Goal: Complete application form

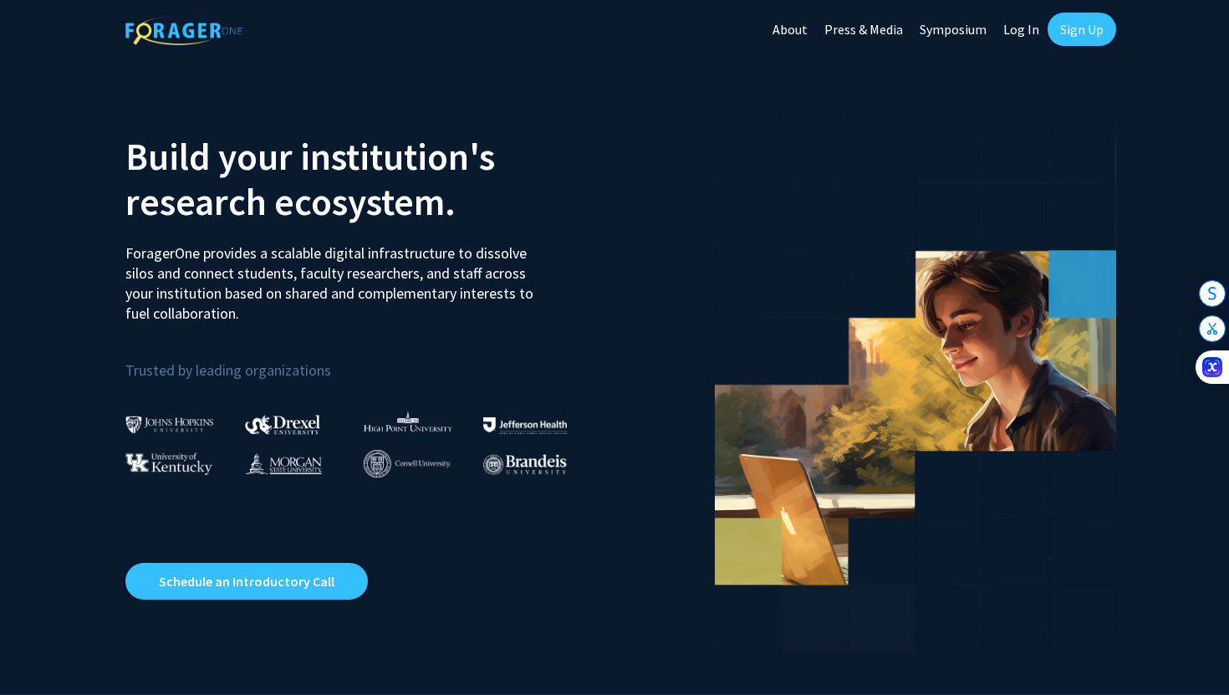
click at [1024, 38] on link "Log In" at bounding box center [1021, 29] width 53 height 59
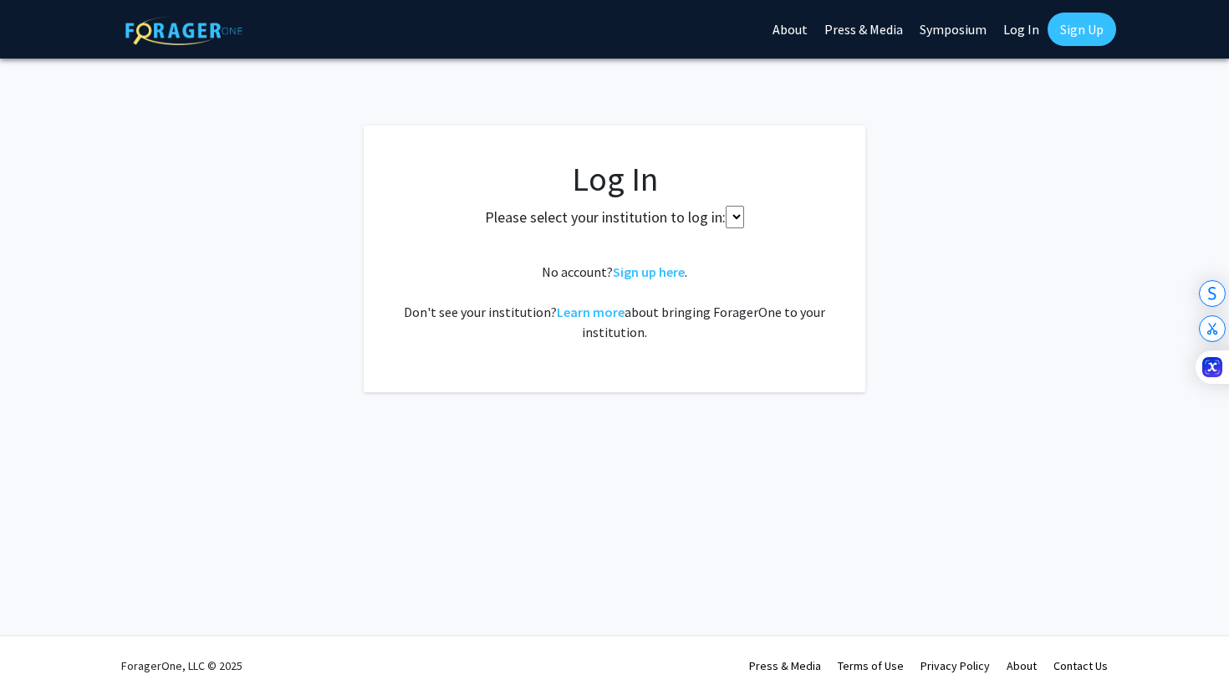
select select
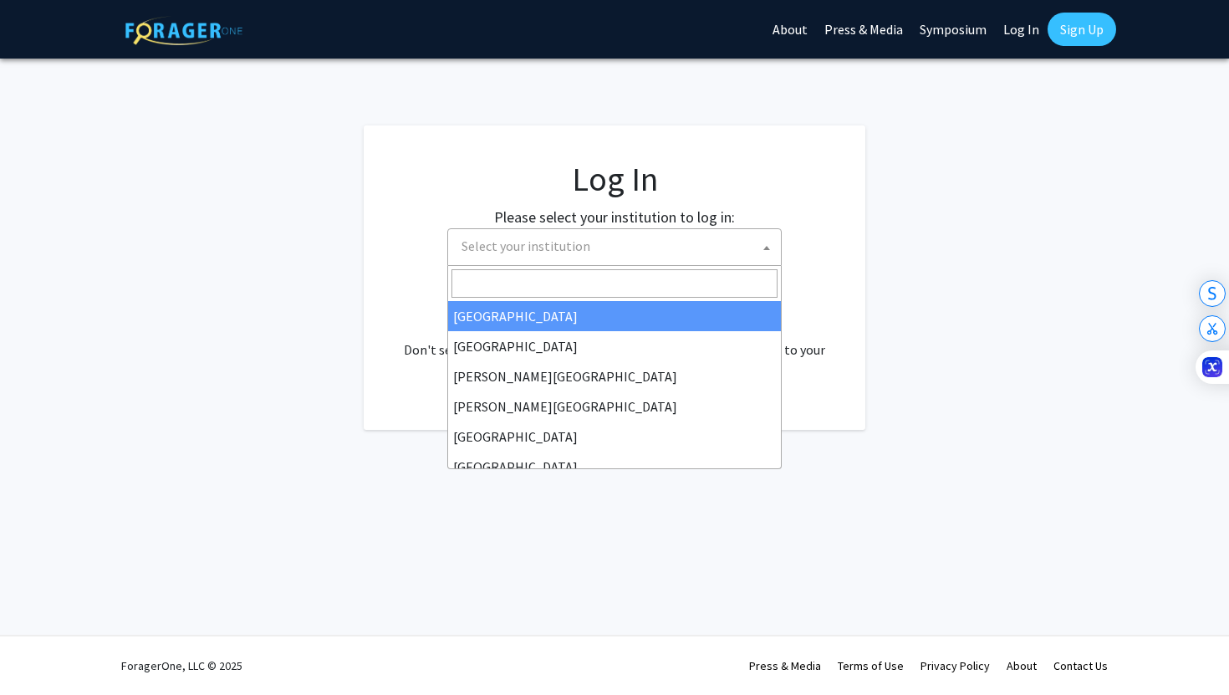
click at [482, 249] on span "Select your institution" at bounding box center [525, 245] width 129 height 17
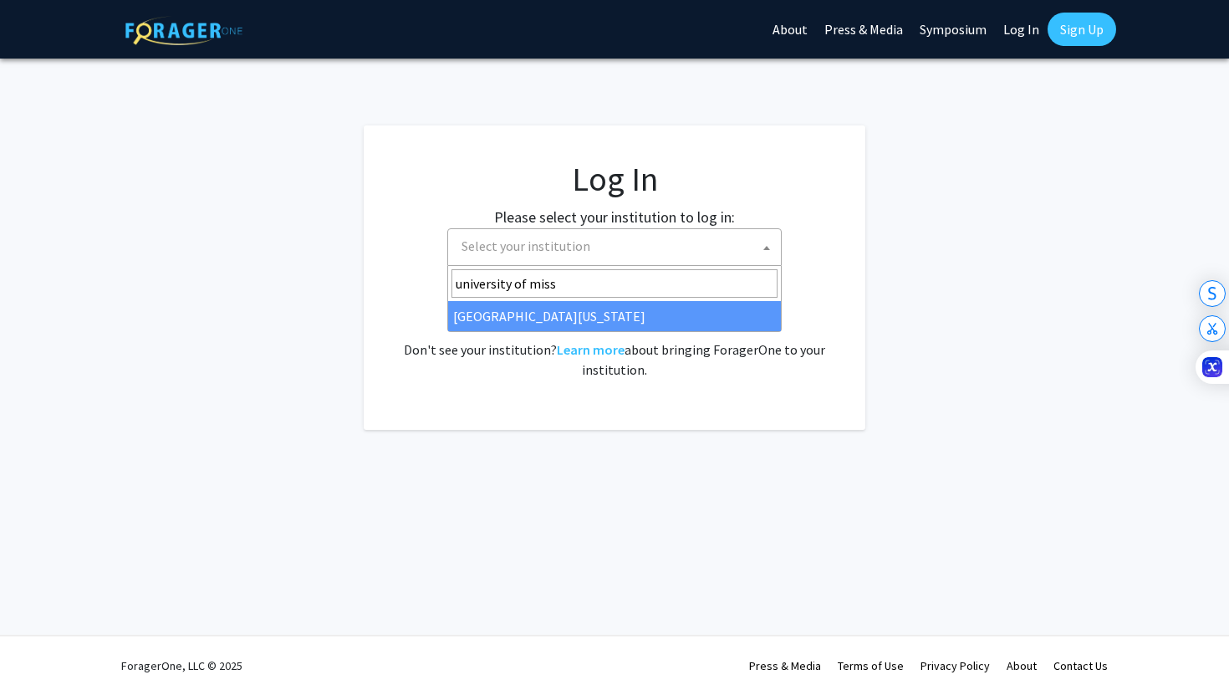
type input "university of miss"
select select "33"
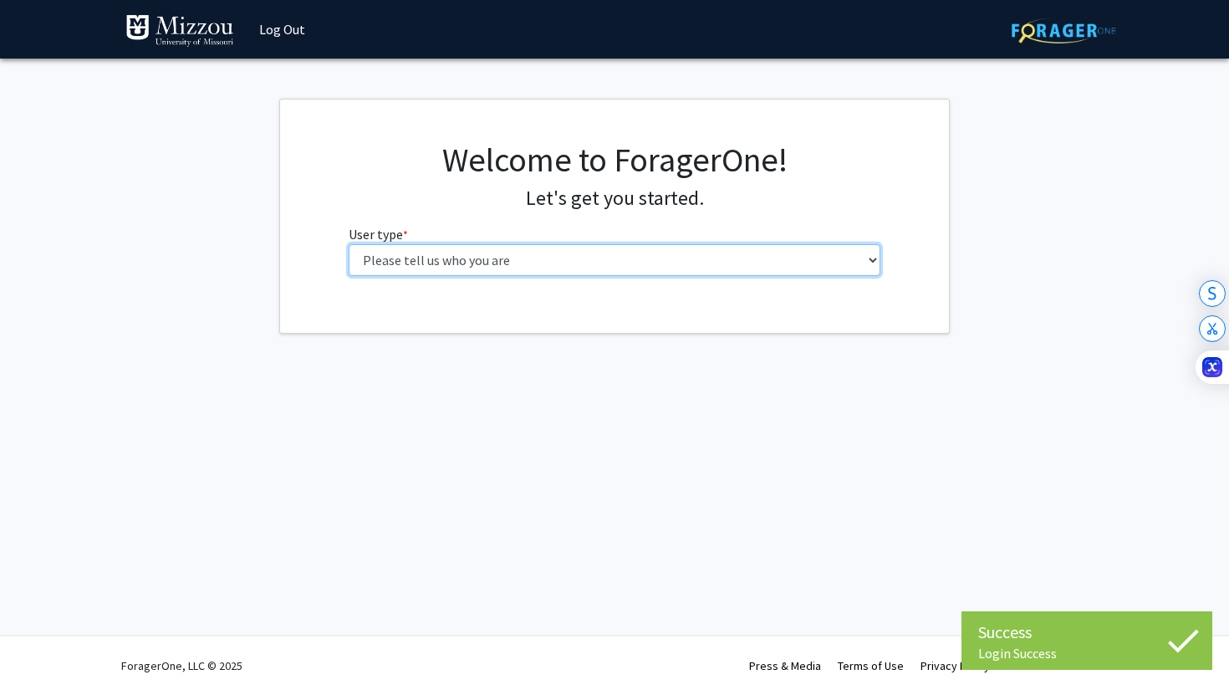
click at [557, 249] on select "Please tell us who you are Undergraduate Student Master's Student Doctoral Cand…" at bounding box center [615, 260] width 532 height 32
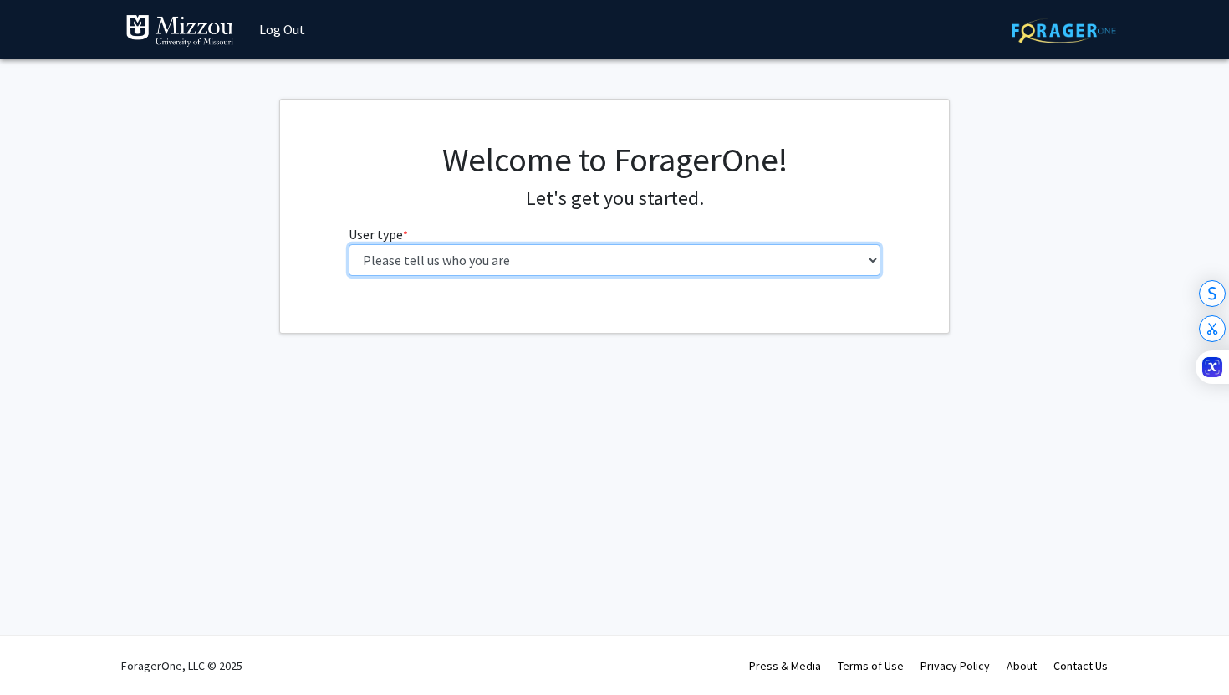
select select "1: undergrad"
click at [349, 244] on select "Please tell us who you are Undergraduate Student Master's Student Doctoral Cand…" at bounding box center [615, 260] width 532 height 32
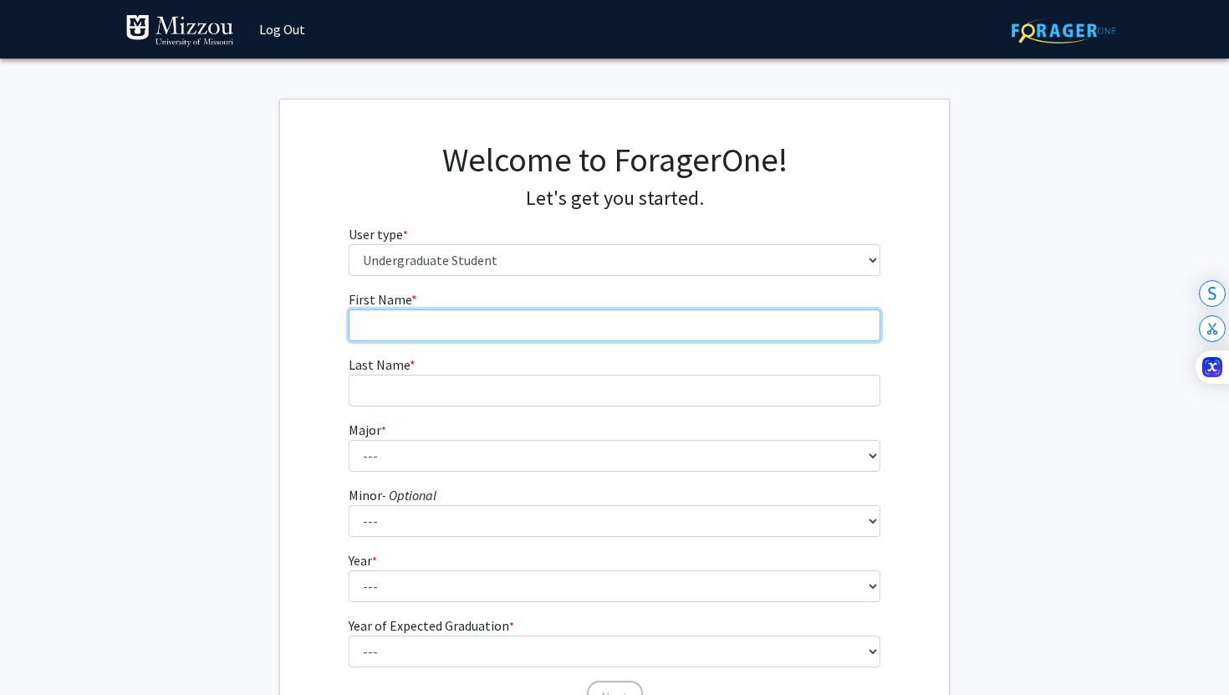
click at [483, 335] on input "First Name * required" at bounding box center [615, 325] width 532 height 32
type input "[PERSON_NAME]"
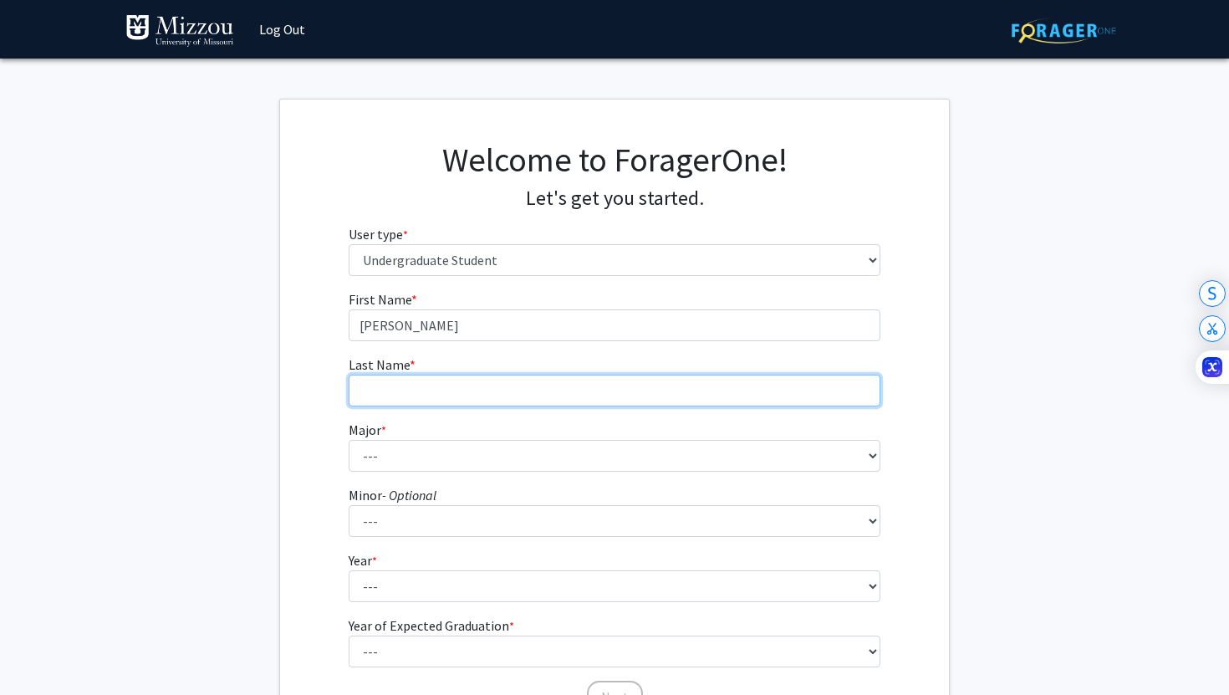
click at [440, 389] on input "Last Name * required" at bounding box center [615, 390] width 532 height 32
type input "Busso"
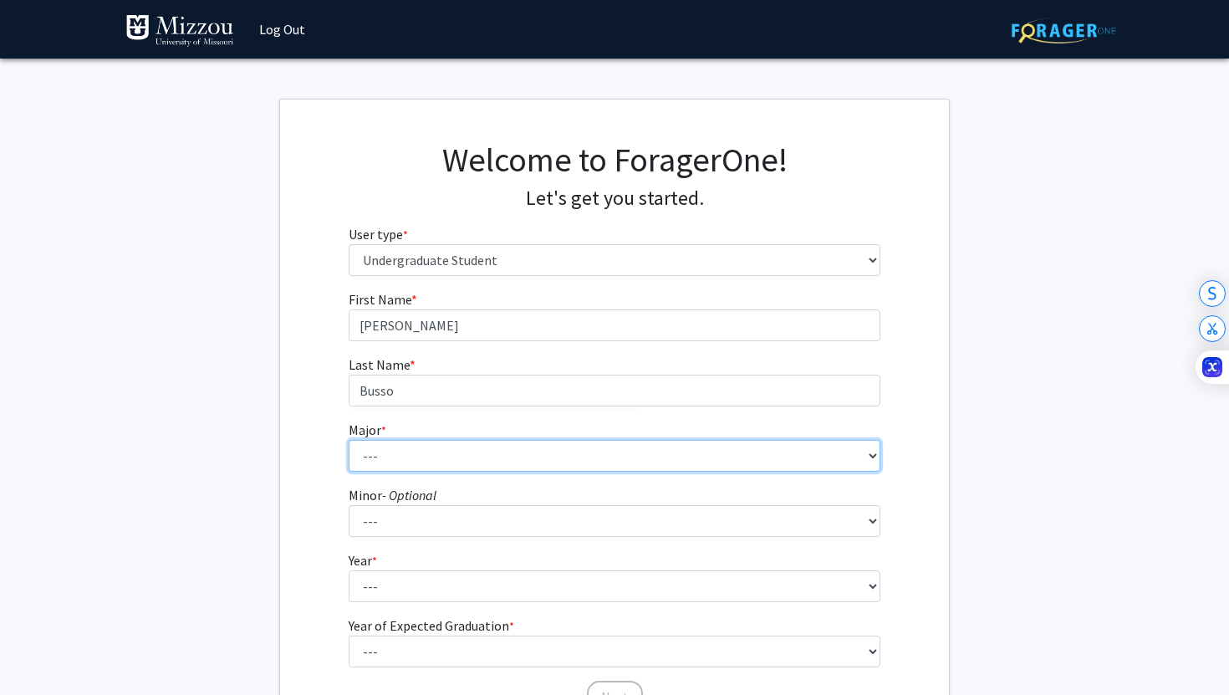
click at [444, 452] on select "--- Agribusiness Management Agricultural Education Agricultural Education: Comm…" at bounding box center [615, 456] width 532 height 32
select select "14: 2503"
click at [349, 440] on select "--- Agribusiness Management Agricultural Education Agricultural Education: Comm…" at bounding box center [615, 456] width 532 height 32
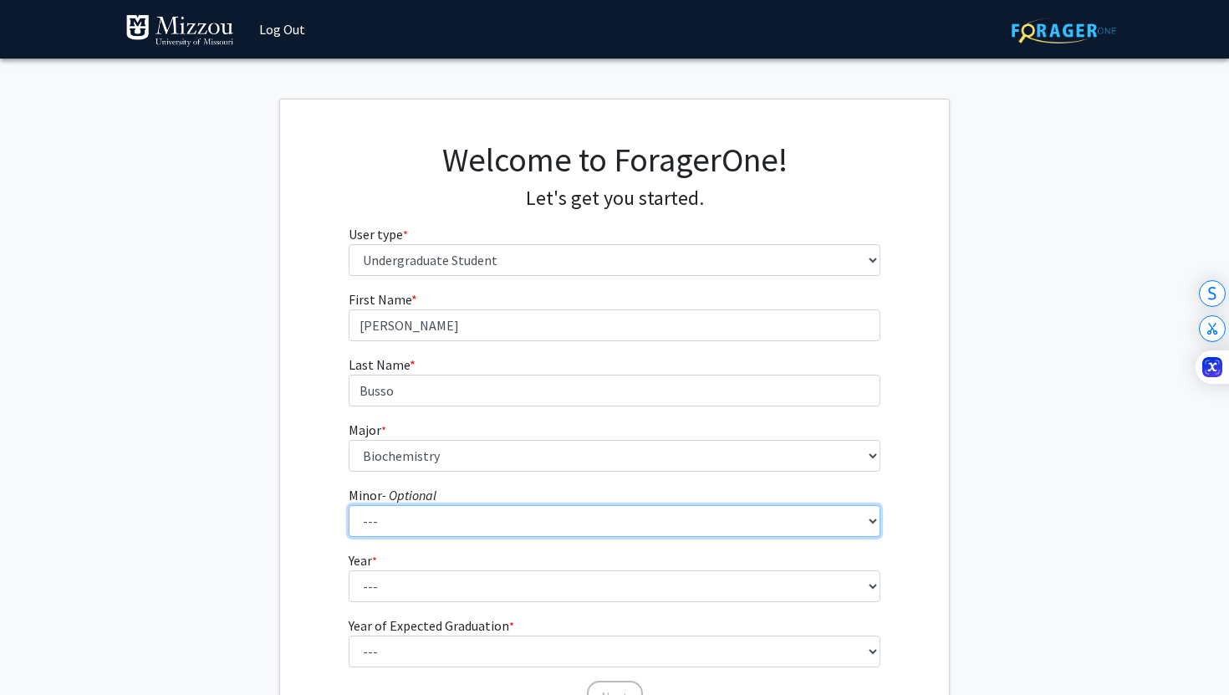
click at [395, 526] on select "--- Accountancy Aerospace Engineering Aerospace Studies Agribusiness Management…" at bounding box center [615, 521] width 532 height 32
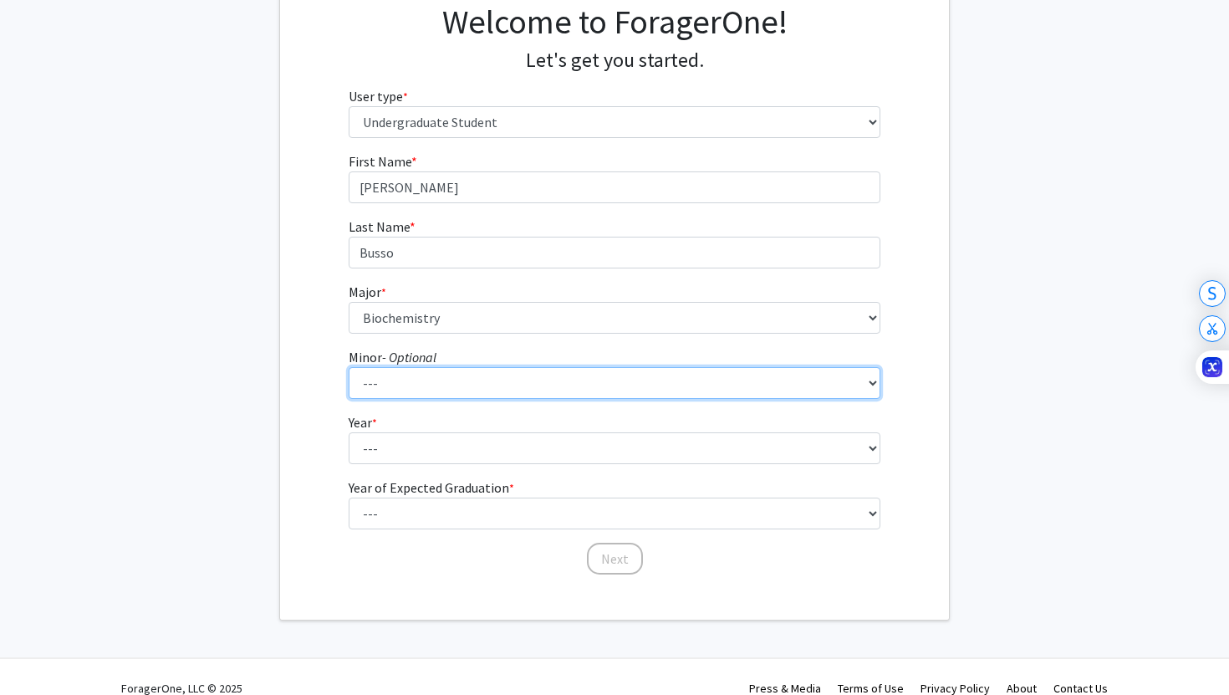
scroll to position [160, 0]
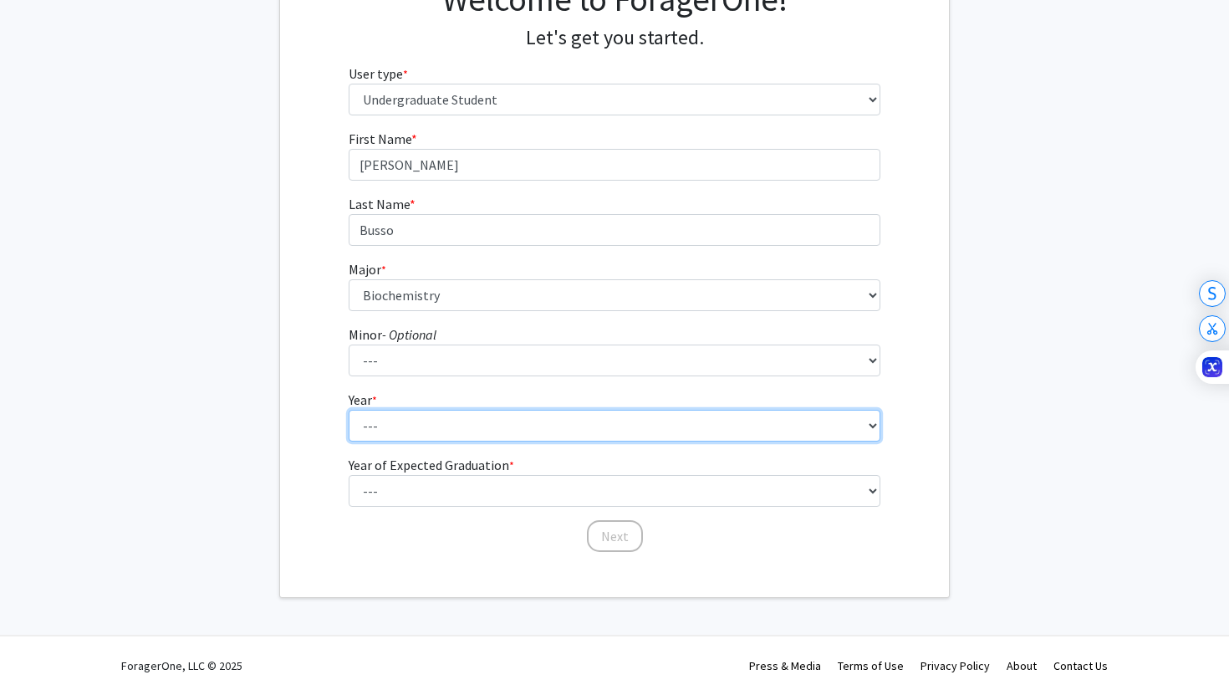
click at [398, 440] on select "--- First-year Sophomore Junior Senior Postbaccalaureate Certificate" at bounding box center [615, 426] width 532 height 32
select select "1: first-year"
click at [349, 410] on select "--- First-year Sophomore Junior Senior Postbaccalaureate Certificate" at bounding box center [615, 426] width 532 height 32
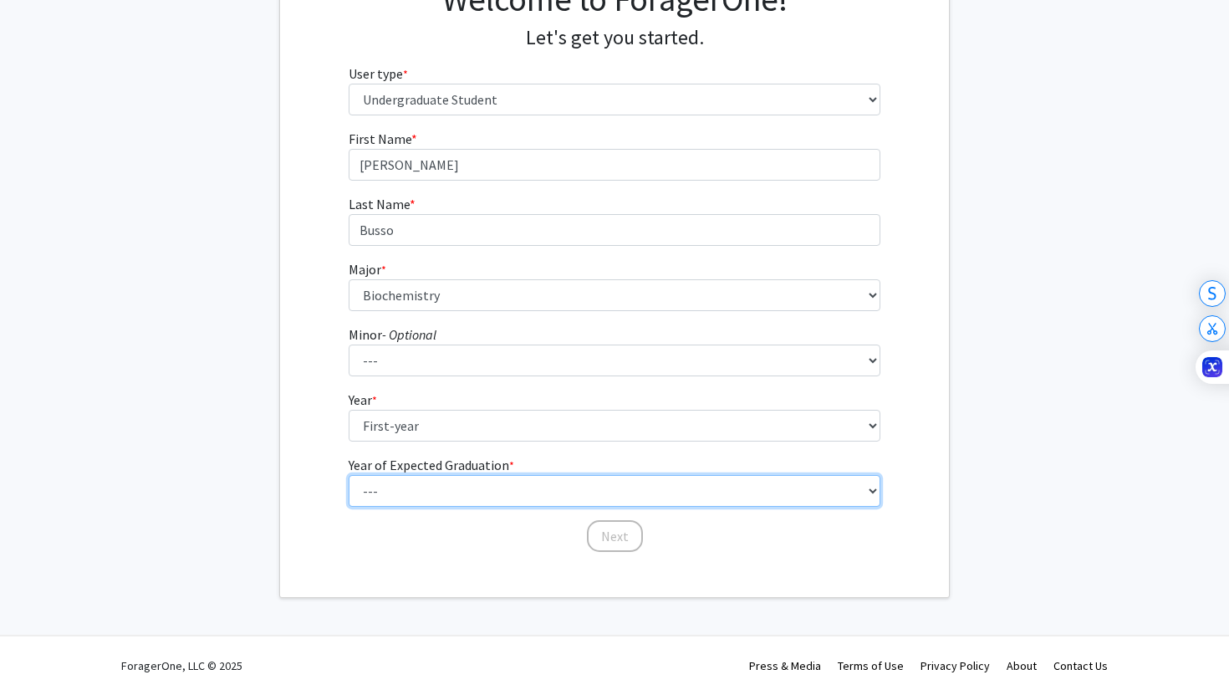
click at [429, 476] on select "--- 2025 2026 2027 2028 2029 2030 2031 2032 2033 2034" at bounding box center [615, 491] width 532 height 32
select select "5: 2029"
click at [349, 475] on select "--- 2025 2026 2027 2028 2029 2030 2031 2032 2033 2034" at bounding box center [615, 491] width 532 height 32
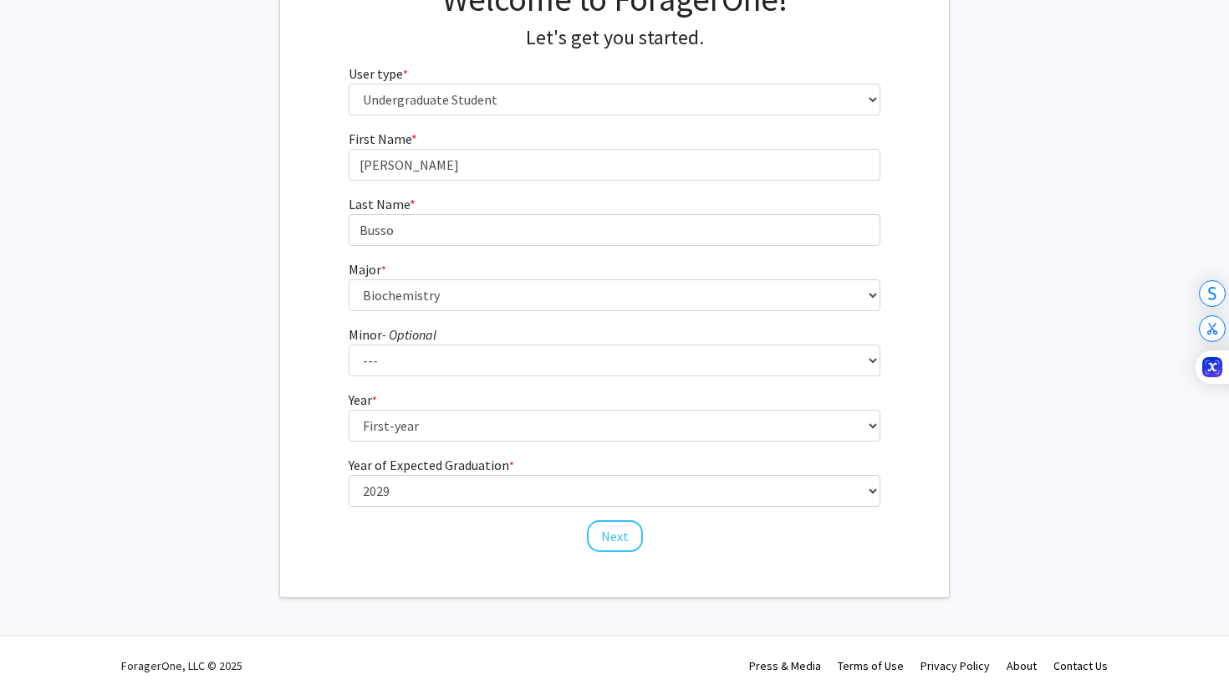
click at [381, 547] on div "First Name * required [PERSON_NAME] Last Name * required [PERSON_NAME] Major * …" at bounding box center [614, 341] width 557 height 425
click at [612, 535] on button "Next" at bounding box center [615, 536] width 56 height 32
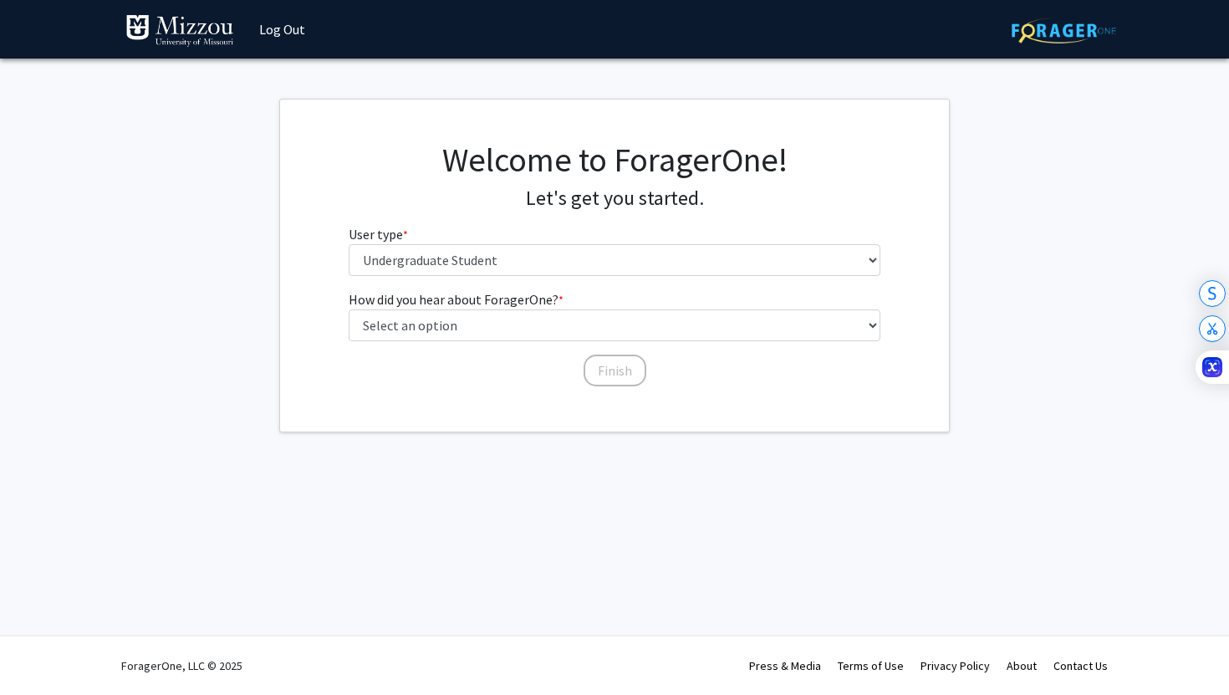
scroll to position [0, 0]
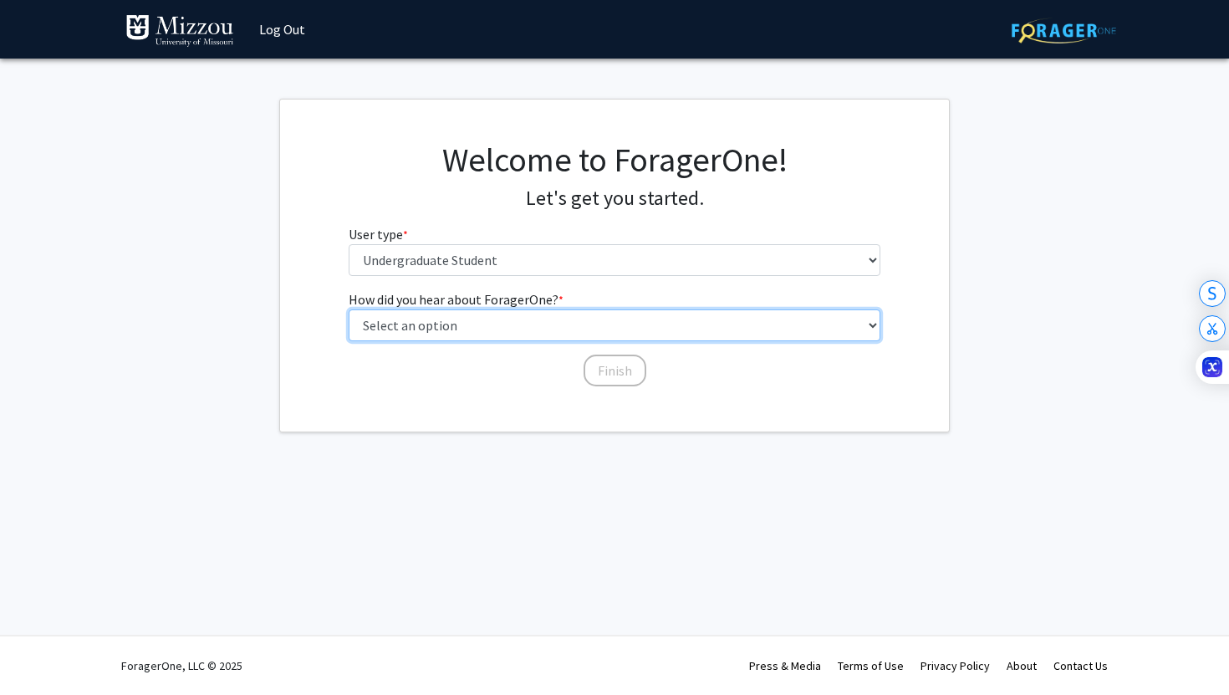
click at [532, 329] on select "Select an option Peer/student recommendation Faculty/staff recommendation Unive…" at bounding box center [615, 325] width 532 height 32
select select "2: faculty_recommendation"
click at [349, 309] on select "Select an option Peer/student recommendation Faculty/staff recommendation Unive…" at bounding box center [615, 325] width 532 height 32
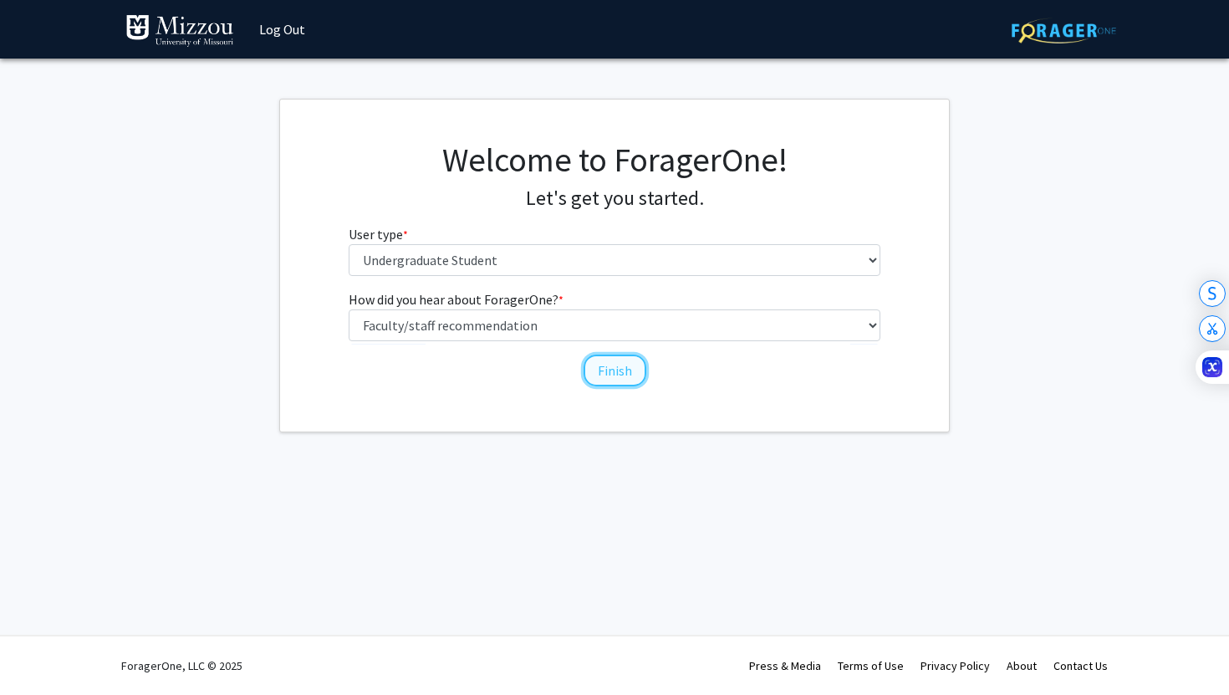
click at [608, 365] on button "Finish" at bounding box center [614, 370] width 63 height 32
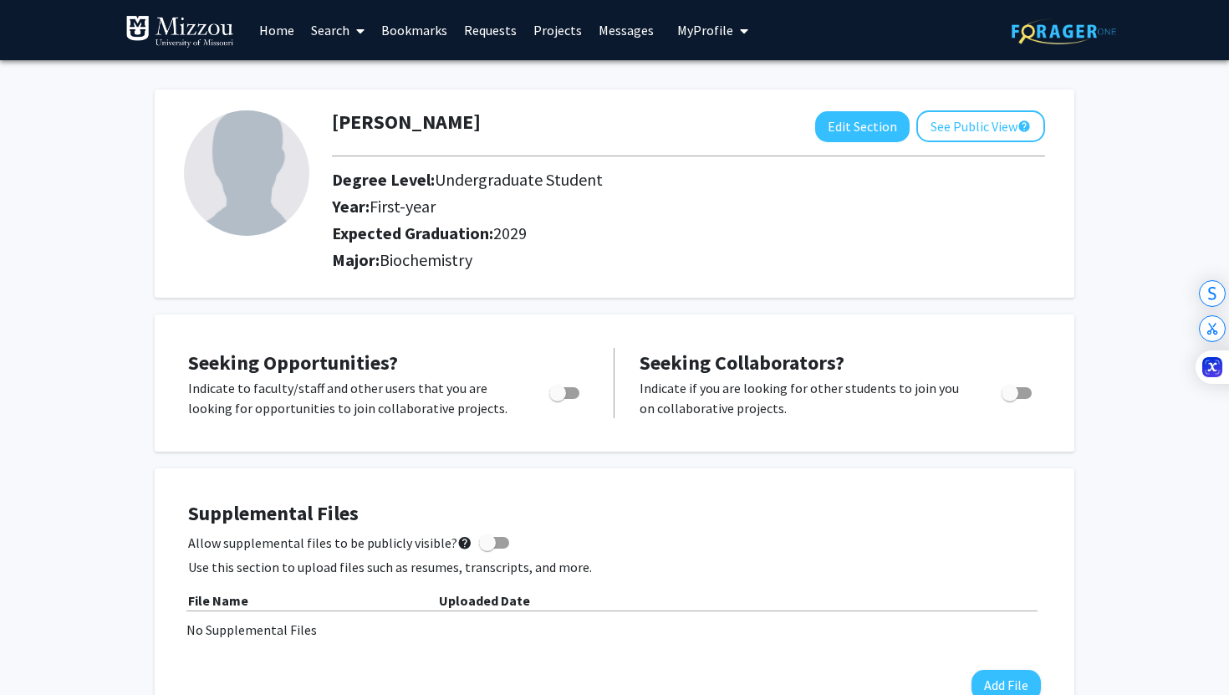
click at [586, 394] on div "Toggle" at bounding box center [565, 390] width 46 height 25
click at [568, 393] on span "Toggle" at bounding box center [564, 393] width 30 height 12
click at [557, 399] on input "Are you actively seeking opportunities?" at bounding box center [557, 399] width 1 height 1
checkbox input "true"
click at [1011, 395] on span "Toggle" at bounding box center [1009, 392] width 17 height 17
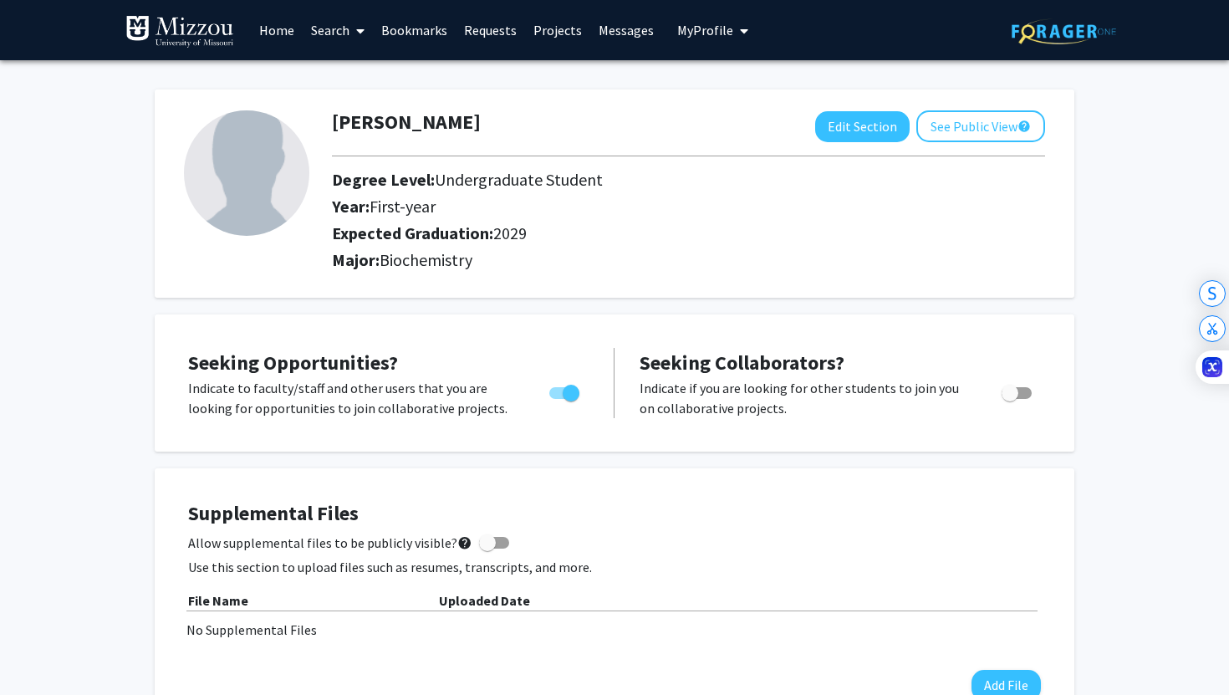
click at [1010, 399] on input "Would you like to receive other student requests to work with you?" at bounding box center [1009, 399] width 1 height 1
click at [887, 441] on div "Seeking Opportunities? Indicate to faculty/staff and other users that you are l…" at bounding box center [614, 382] width 919 height 137
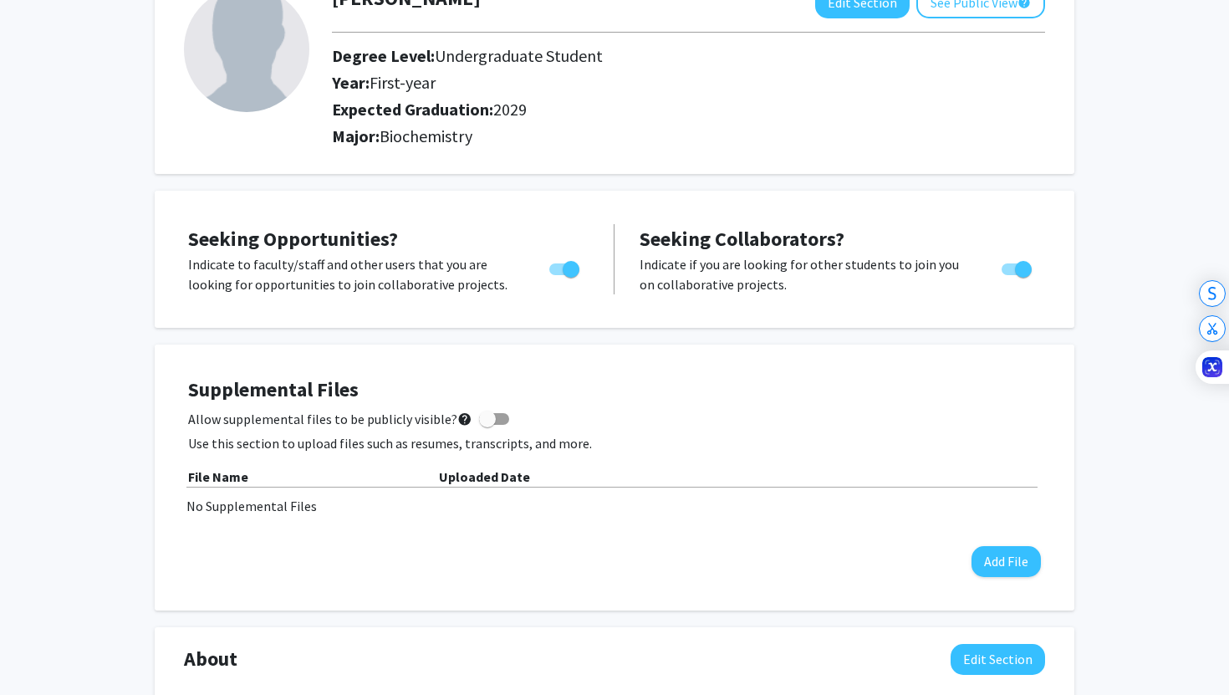
scroll to position [129, 0]
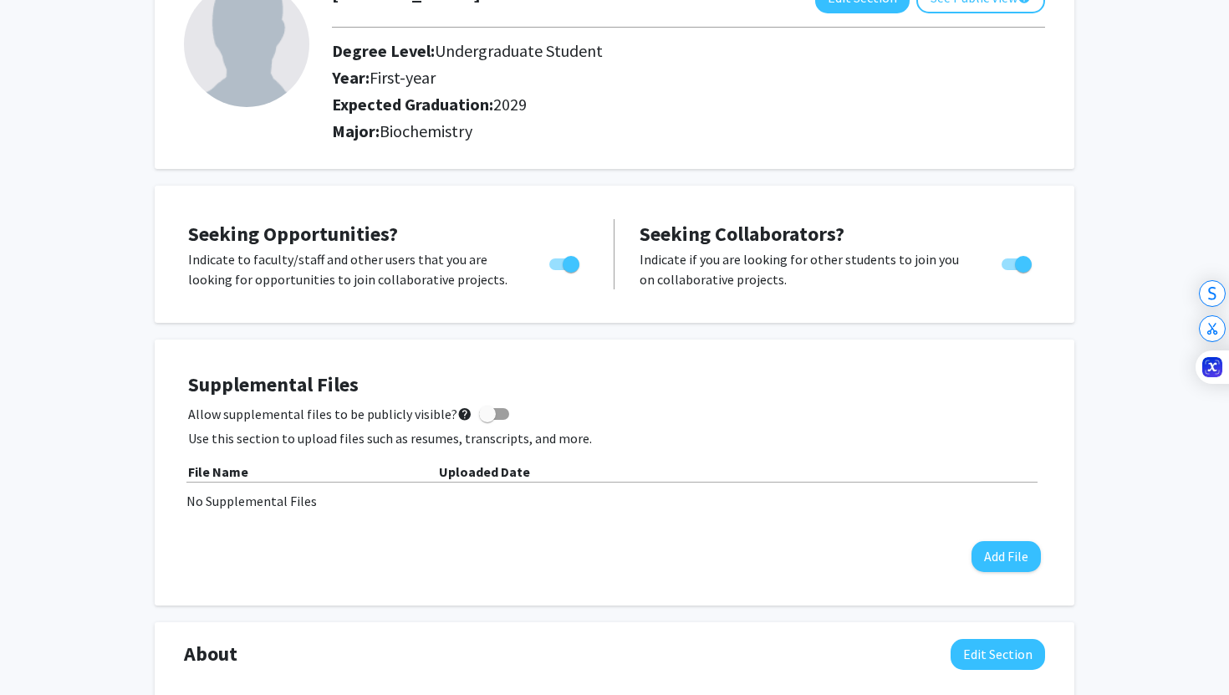
click at [1022, 267] on span "Toggle" at bounding box center [1023, 264] width 17 height 17
click at [1010, 270] on input "Would you like to receive other student requests to work with you?" at bounding box center [1009, 270] width 1 height 1
checkbox input "false"
click at [888, 316] on div "Seeking Opportunities? Indicate to faculty/staff and other users that you are l…" at bounding box center [614, 254] width 919 height 137
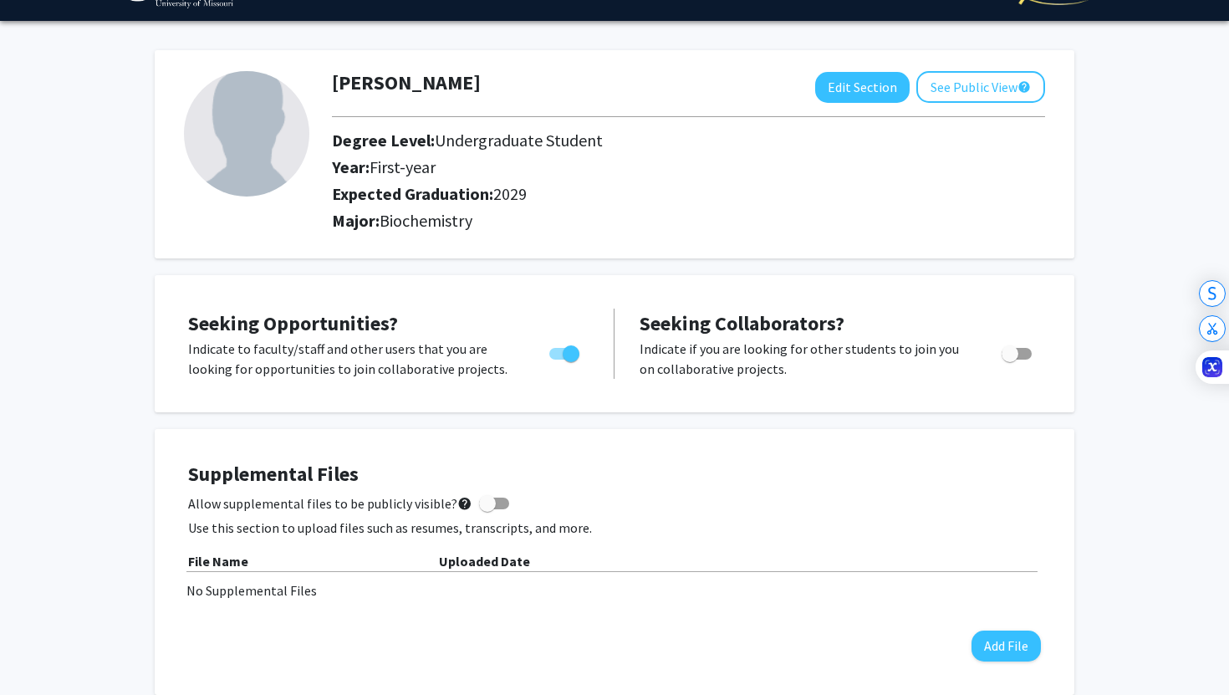
scroll to position [0, 0]
